Goal: Information Seeking & Learning: Find specific fact

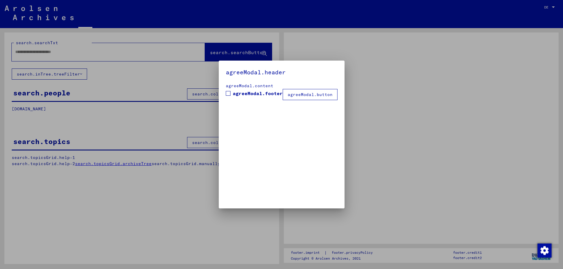
type input "**********"
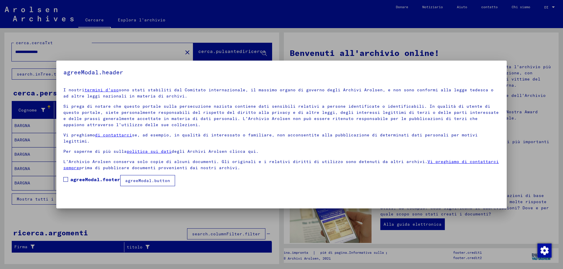
click at [66, 177] on span at bounding box center [65, 179] width 5 height 5
click at [151, 179] on button "agreeModal.button" at bounding box center [147, 180] width 55 height 11
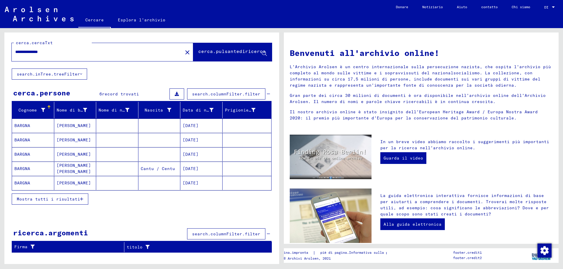
click at [77, 202] on button "Mostra tutti i risultati" at bounding box center [50, 199] width 77 height 11
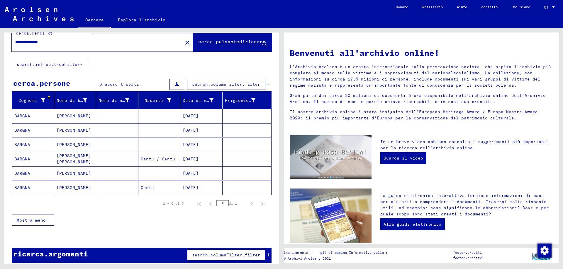
scroll to position [15, 0]
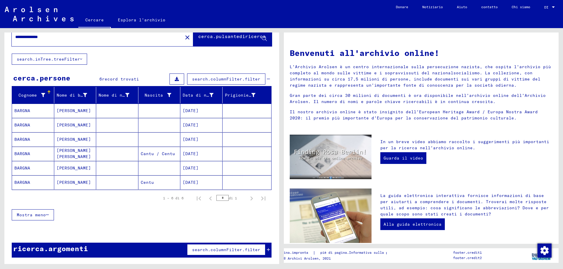
click at [190, 110] on font "[DATE]" at bounding box center [191, 110] width 16 height 5
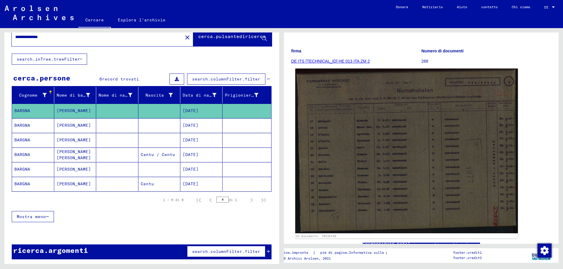
scroll to position [88, 0]
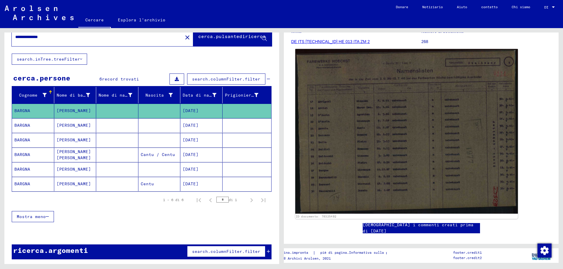
click at [342, 158] on img at bounding box center [406, 131] width 222 height 165
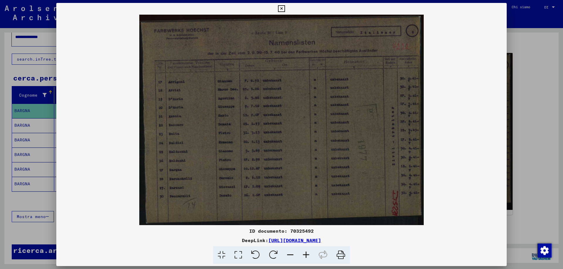
click at [306, 254] on icon at bounding box center [306, 256] width 16 height 18
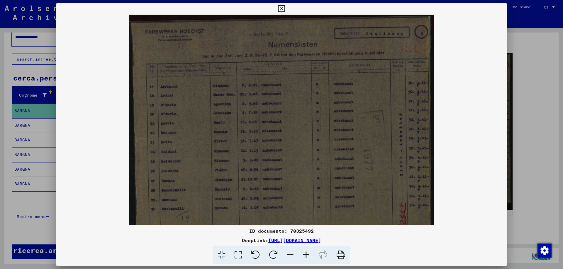
click at [306, 254] on icon at bounding box center [306, 256] width 16 height 18
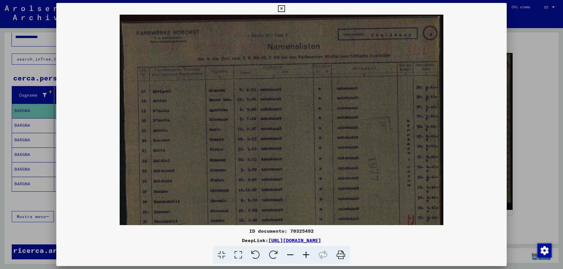
click at [306, 254] on icon at bounding box center [306, 256] width 16 height 18
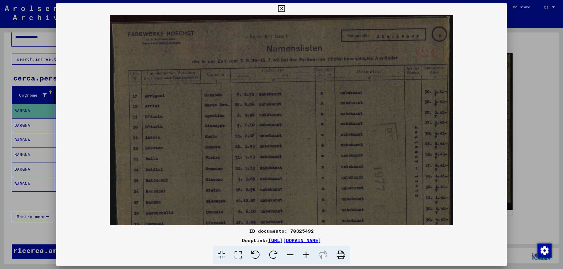
click at [306, 254] on icon at bounding box center [306, 256] width 16 height 18
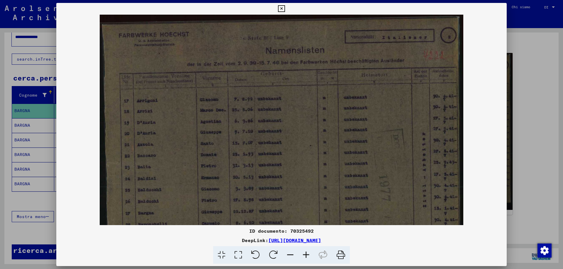
click at [306, 254] on icon at bounding box center [306, 256] width 16 height 18
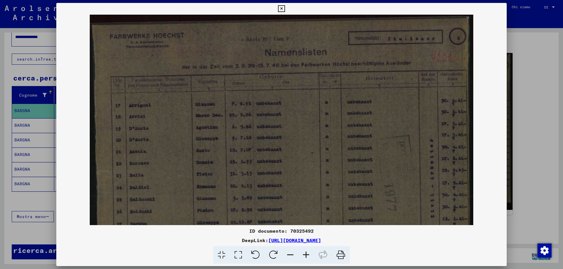
click at [306, 254] on icon at bounding box center [306, 256] width 16 height 18
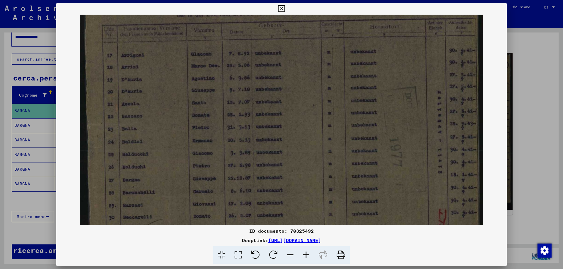
drag, startPoint x: 182, startPoint y: 177, endPoint x: 193, endPoint y: 122, distance: 56.0
click at [193, 122] on img at bounding box center [281, 109] width 403 height 299
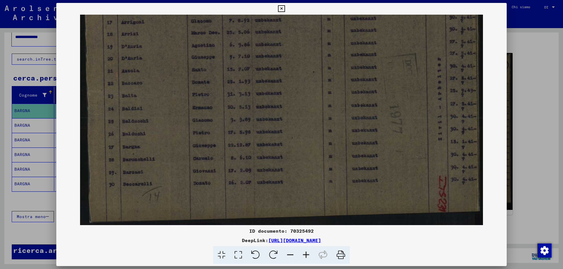
drag, startPoint x: 210, startPoint y: 173, endPoint x: 213, endPoint y: 115, distance: 58.5
click at [213, 115] on img at bounding box center [281, 76] width 403 height 299
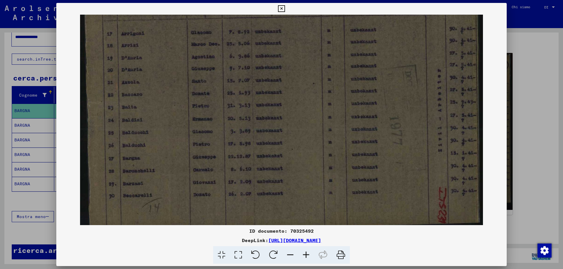
scroll to position [77, 0]
drag, startPoint x: 147, startPoint y: 98, endPoint x: 149, endPoint y: 109, distance: 11.4
click at [149, 109] on img at bounding box center [281, 87] width 403 height 299
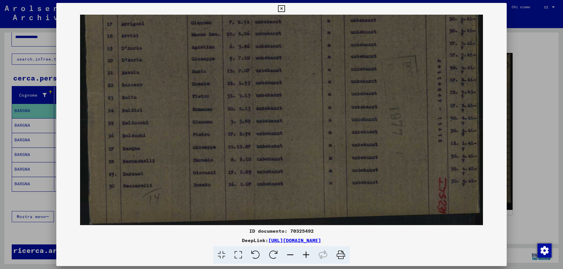
scroll to position [88, 0]
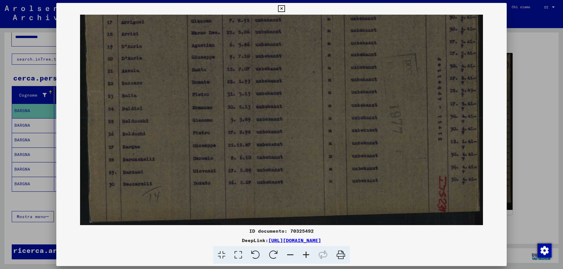
drag, startPoint x: 164, startPoint y: 154, endPoint x: 169, endPoint y: 132, distance: 22.3
click at [169, 133] on img at bounding box center [281, 76] width 403 height 299
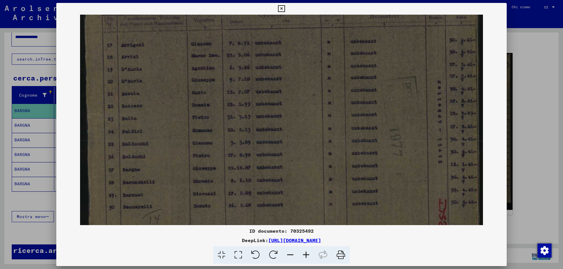
scroll to position [66, 0]
drag, startPoint x: 402, startPoint y: 149, endPoint x: 315, endPoint y: 165, distance: 88.8
click at [315, 166] on img at bounding box center [281, 98] width 403 height 299
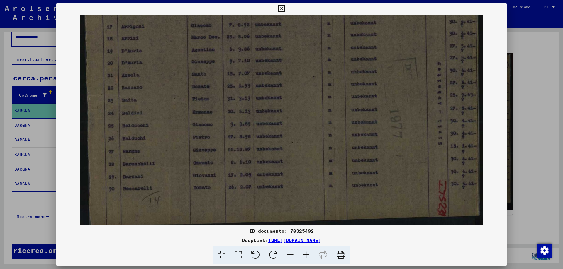
scroll to position [88, 0]
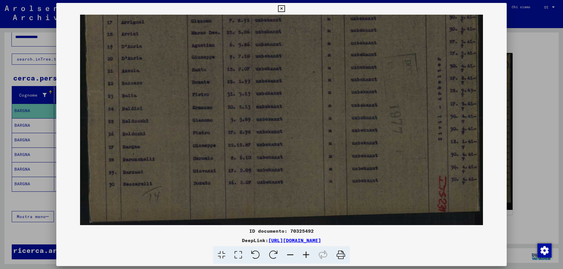
drag, startPoint x: 300, startPoint y: 186, endPoint x: 301, endPoint y: 153, distance: 32.5
click at [301, 155] on img at bounding box center [281, 76] width 403 height 299
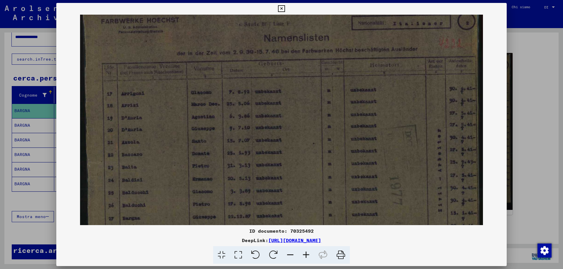
scroll to position [16, 0]
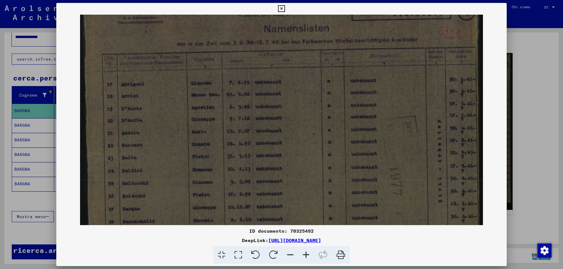
drag, startPoint x: 257, startPoint y: 117, endPoint x: 252, endPoint y: 168, distance: 51.3
click at [257, 174] on img at bounding box center [281, 138] width 403 height 299
